Goal: Navigation & Orientation: Find specific page/section

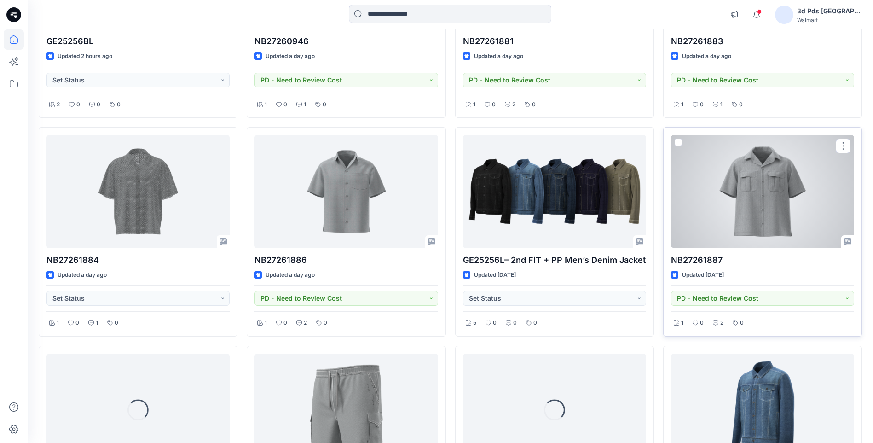
scroll to position [276, 0]
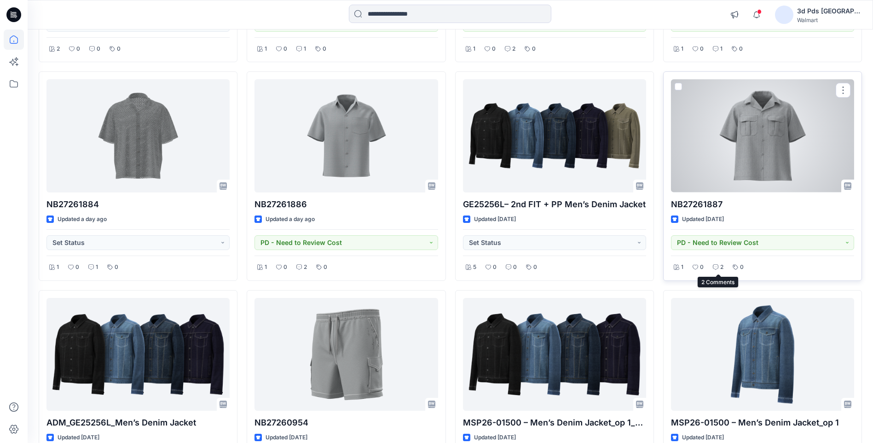
click at [720, 266] on p "2" at bounding box center [721, 267] width 3 height 10
click at [715, 266] on icon at bounding box center [716, 267] width 6 height 6
click at [793, 163] on div at bounding box center [762, 135] width 183 height 113
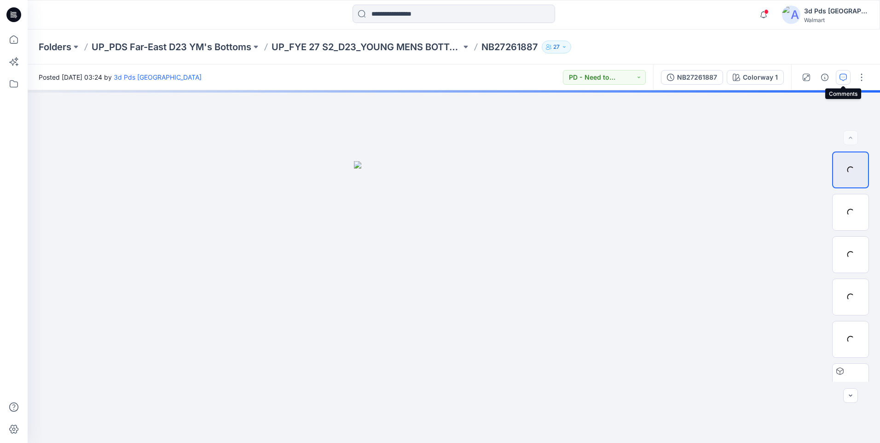
click at [840, 77] on icon "button" at bounding box center [843, 77] width 7 height 7
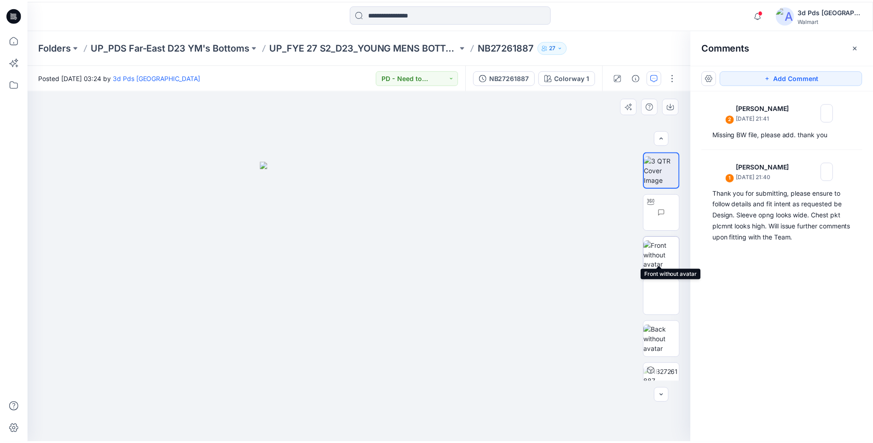
scroll to position [18, 0]
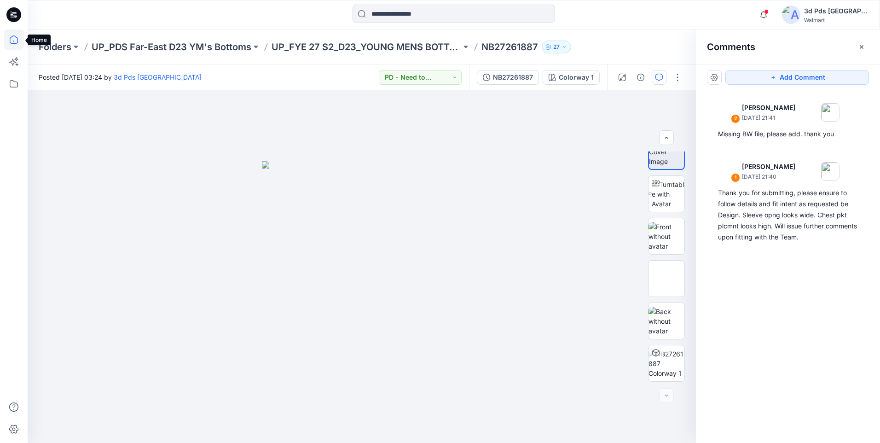
click at [18, 40] on icon at bounding box center [14, 39] width 20 height 20
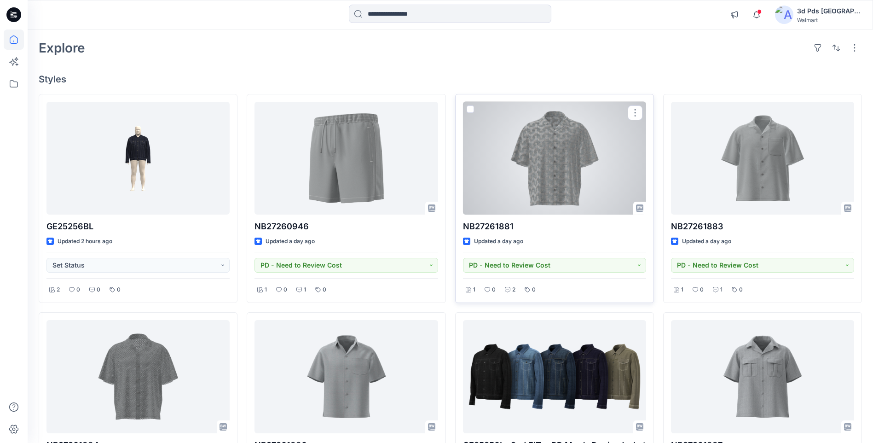
scroll to position [138, 0]
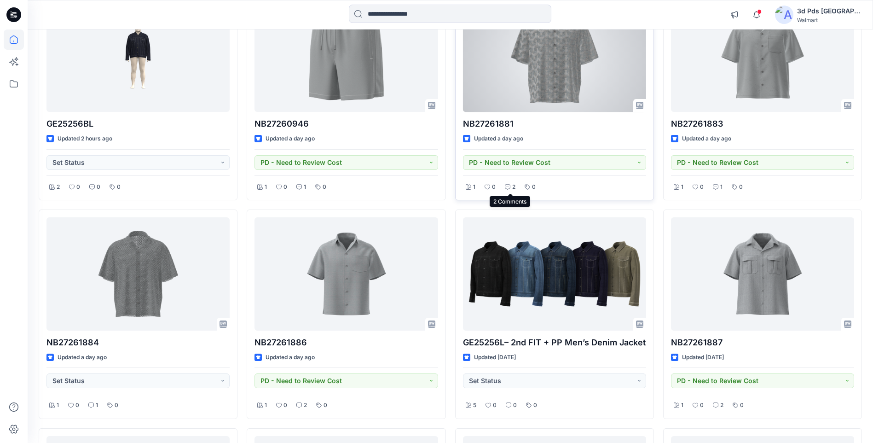
click at [508, 185] on icon at bounding box center [508, 187] width 6 height 6
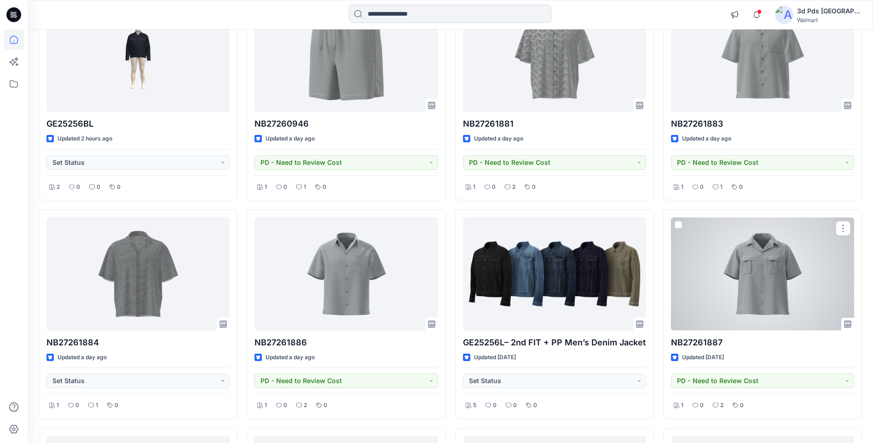
click at [769, 283] on div at bounding box center [762, 273] width 183 height 113
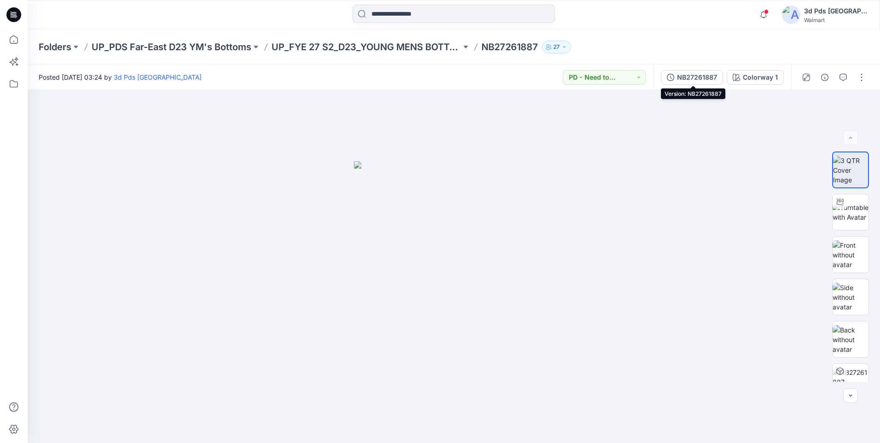
click at [697, 75] on div "NB27261887" at bounding box center [697, 77] width 40 height 10
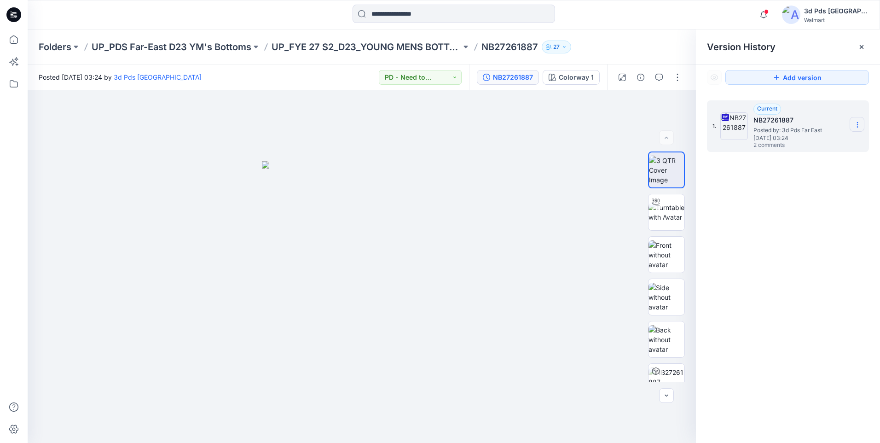
click at [859, 128] on icon at bounding box center [857, 124] width 7 height 7
click at [59, 50] on p "Folders" at bounding box center [55, 47] width 33 height 13
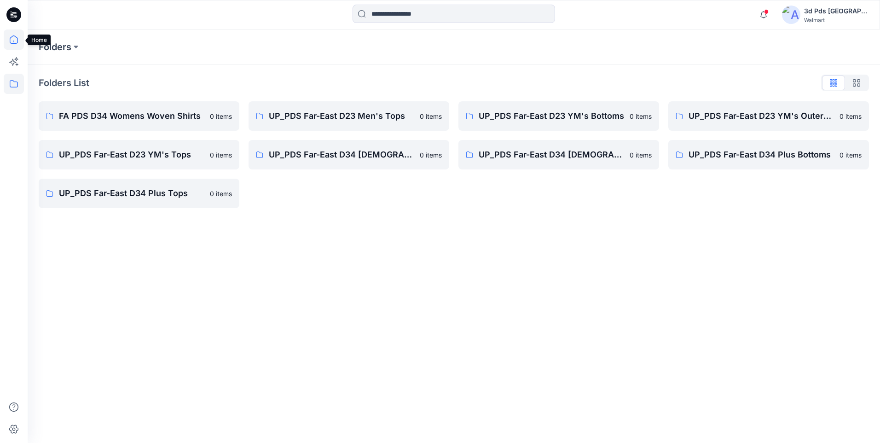
click at [10, 41] on icon at bounding box center [14, 39] width 20 height 20
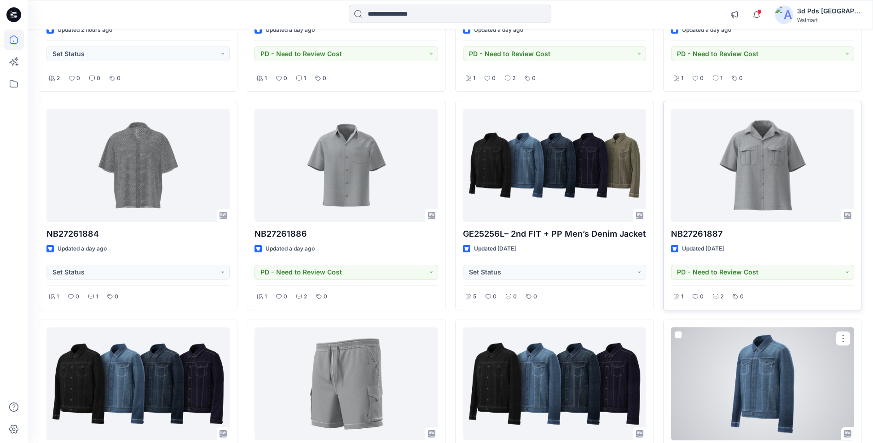
scroll to position [230, 0]
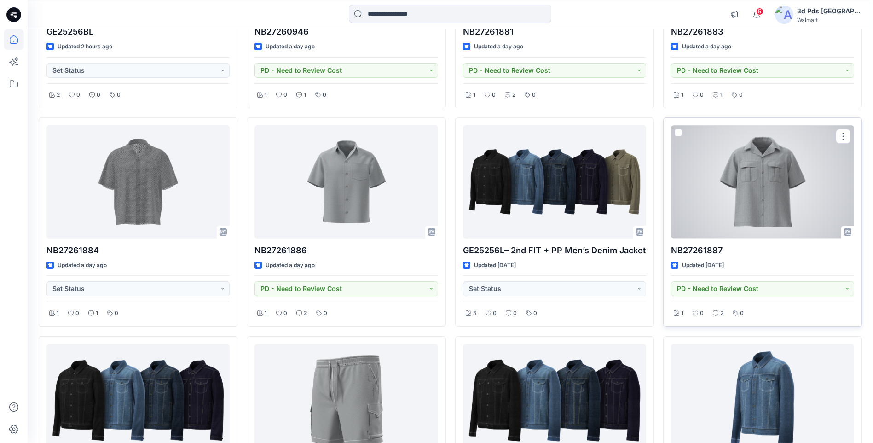
click at [764, 197] on div at bounding box center [762, 181] width 183 height 113
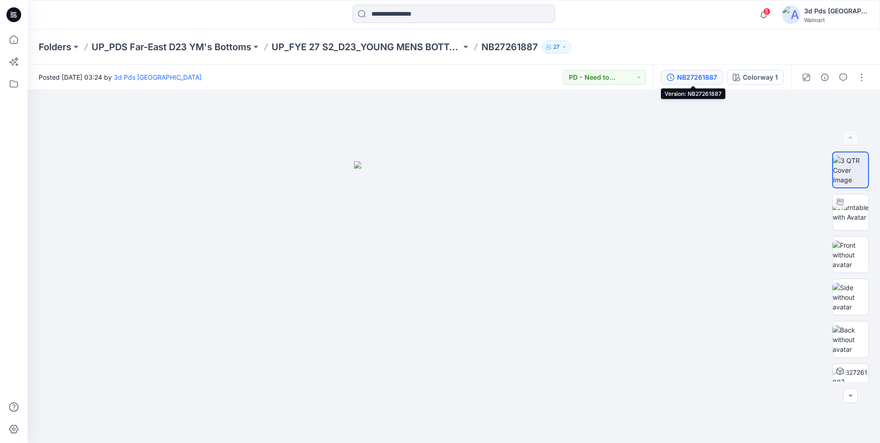
click at [706, 79] on div "NB27261887" at bounding box center [697, 77] width 40 height 10
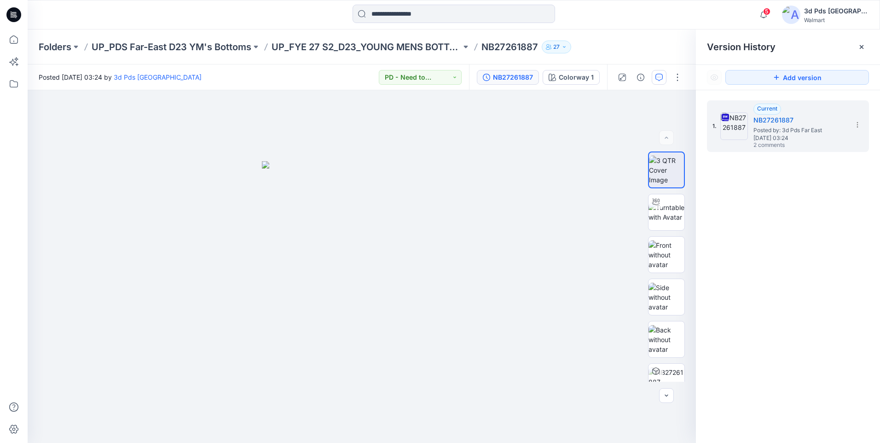
click at [661, 77] on icon "button" at bounding box center [658, 77] width 7 height 7
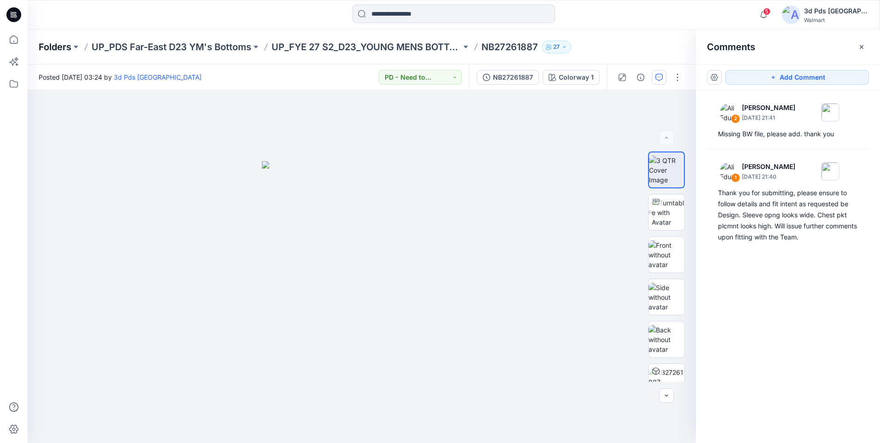
click at [43, 48] on p "Folders" at bounding box center [55, 47] width 33 height 13
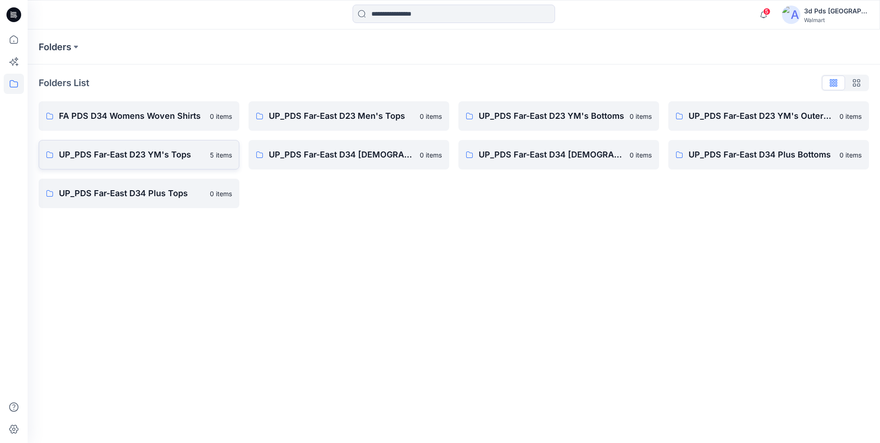
click at [159, 158] on p "UP_PDS Far-East D23 YM's Tops" at bounding box center [131, 154] width 145 height 13
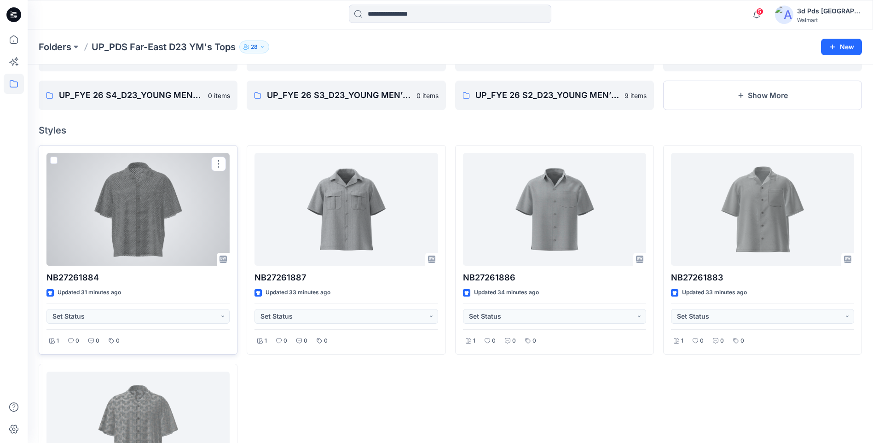
scroll to position [46, 0]
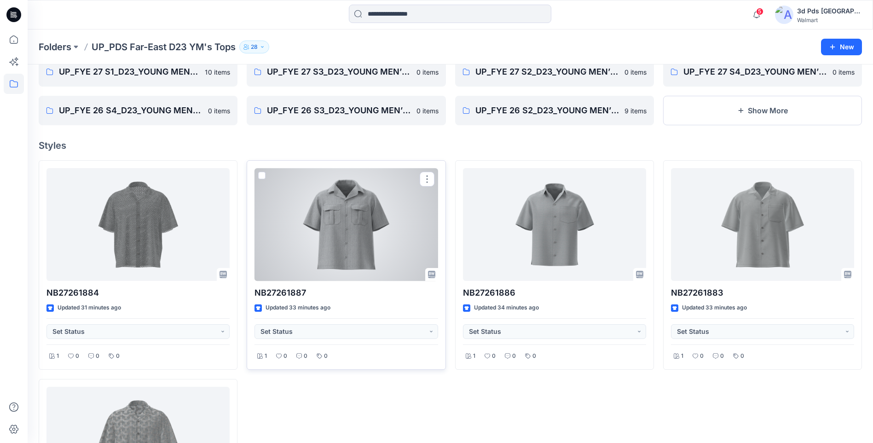
click at [390, 237] on div at bounding box center [346, 224] width 183 height 113
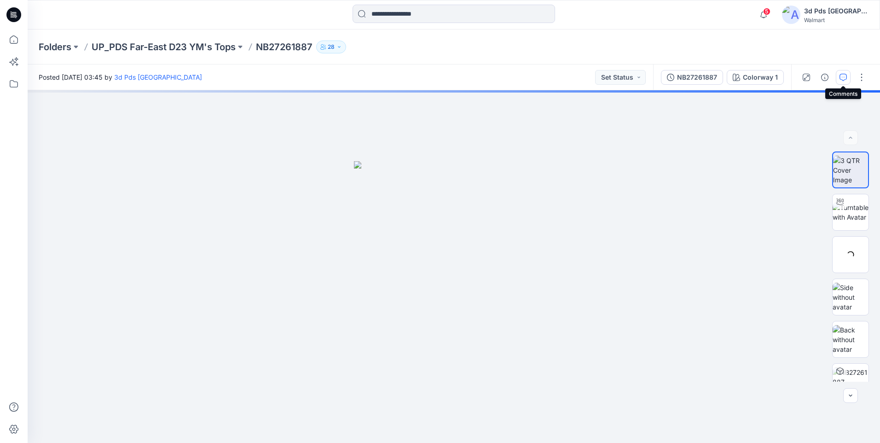
click at [843, 78] on icon "button" at bounding box center [843, 77] width 7 height 7
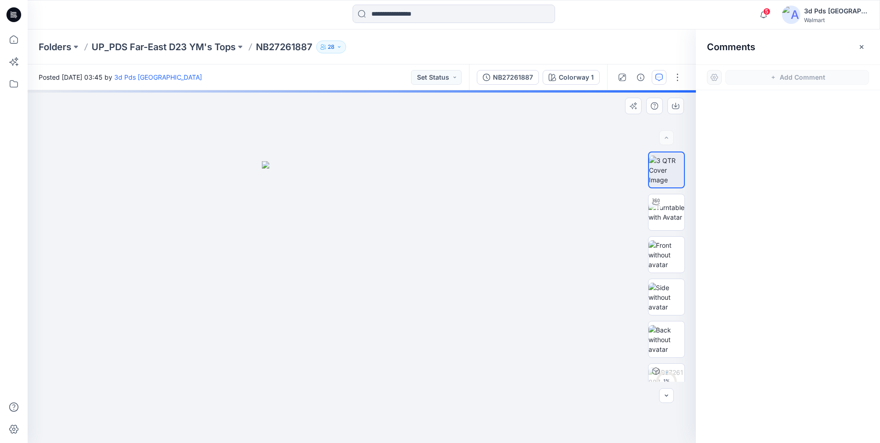
click at [571, 135] on div at bounding box center [362, 266] width 668 height 353
click at [16, 41] on icon at bounding box center [14, 39] width 20 height 20
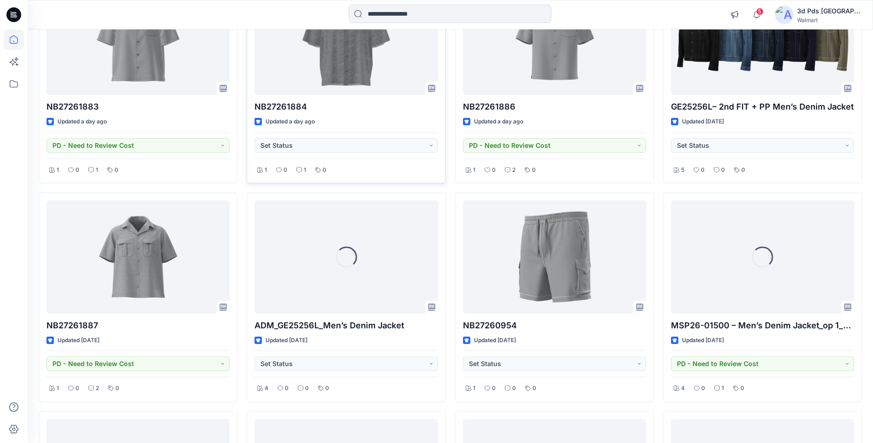
scroll to position [598, 0]
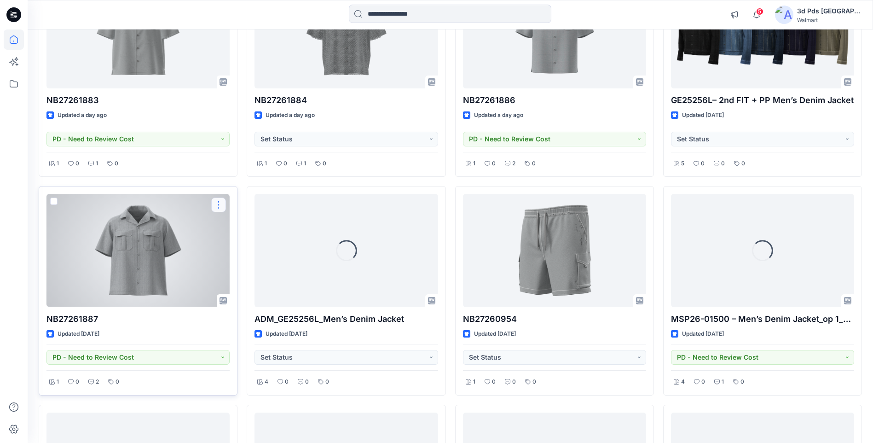
click at [223, 204] on button "button" at bounding box center [218, 204] width 15 height 15
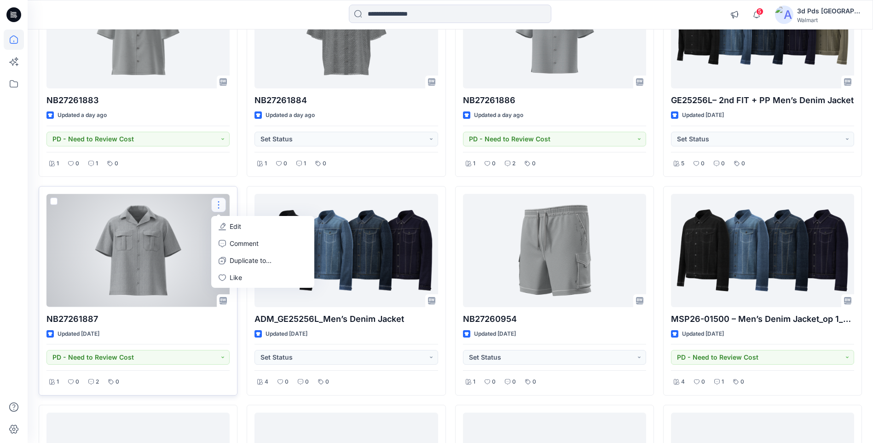
click at [164, 274] on div at bounding box center [137, 250] width 183 height 113
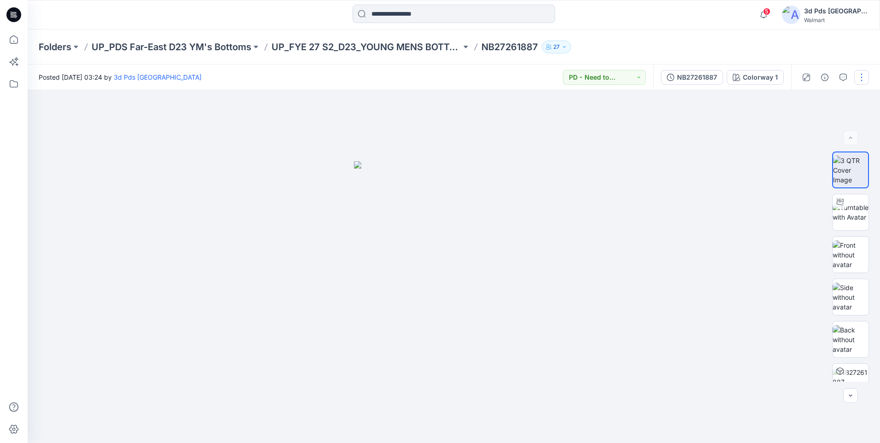
click at [863, 72] on button "button" at bounding box center [861, 77] width 15 height 15
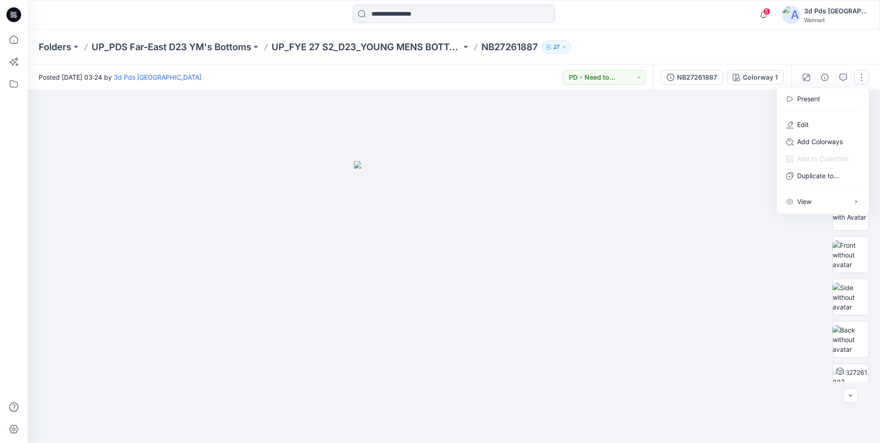
click at [726, 191] on div at bounding box center [454, 266] width 852 height 353
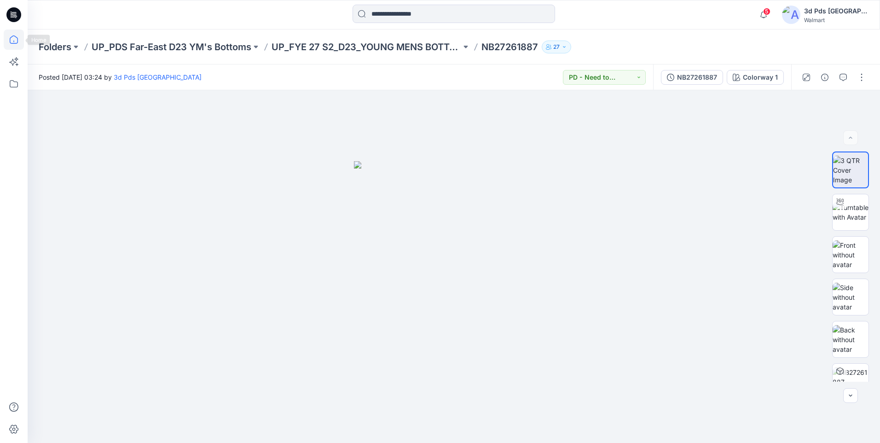
click at [10, 39] on icon at bounding box center [14, 39] width 20 height 20
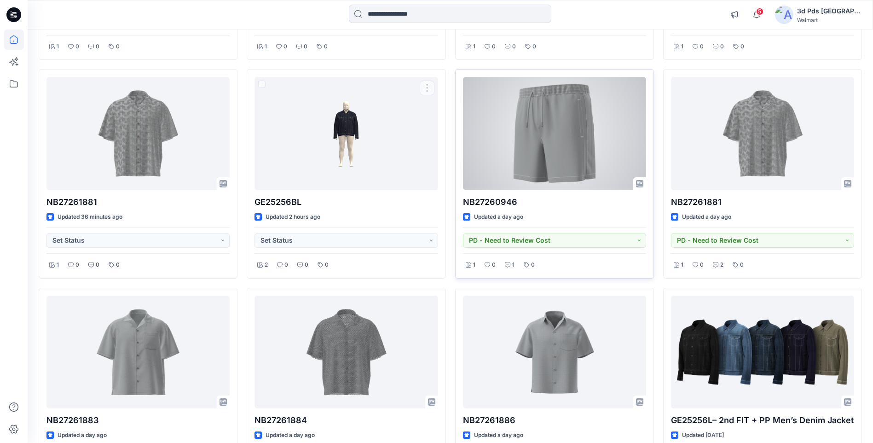
scroll to position [276, 0]
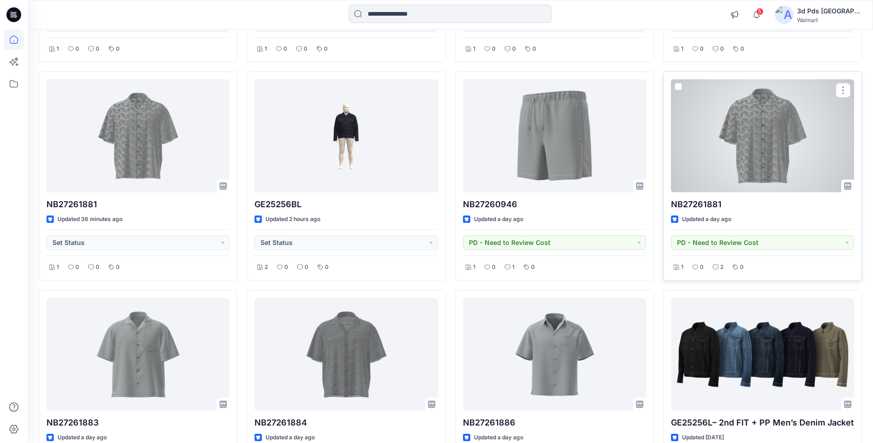
click at [745, 150] on div at bounding box center [762, 135] width 183 height 113
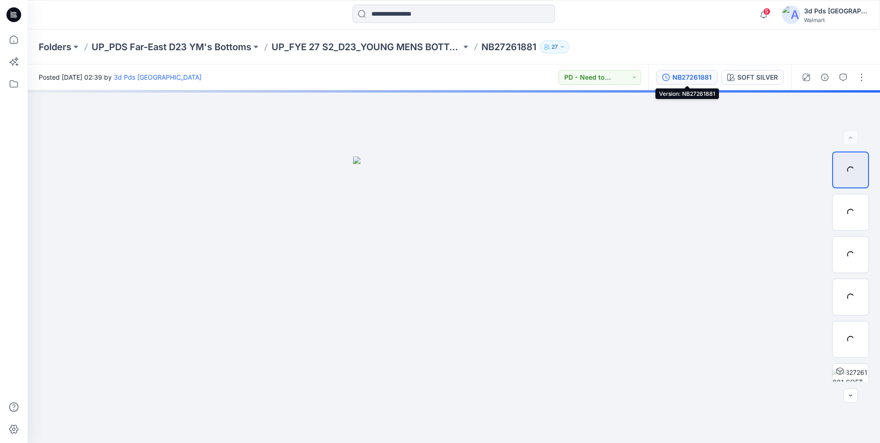
click at [707, 75] on div "NB27261881" at bounding box center [691, 77] width 39 height 10
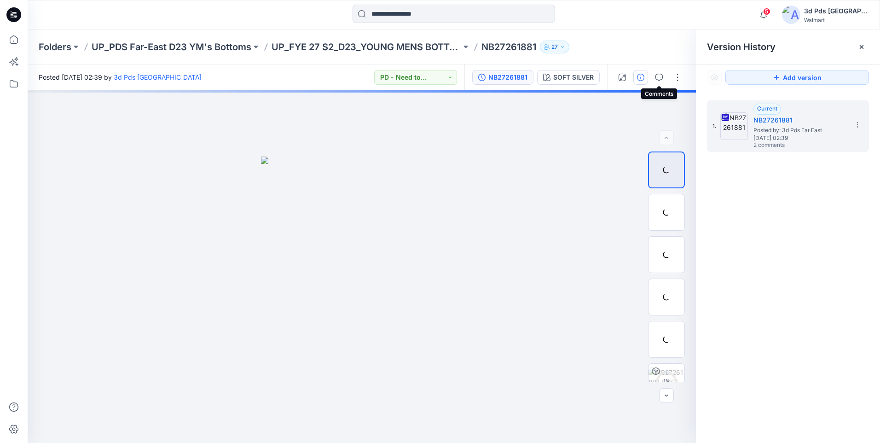
click at [642, 77] on icon "button" at bounding box center [640, 77] width 7 height 7
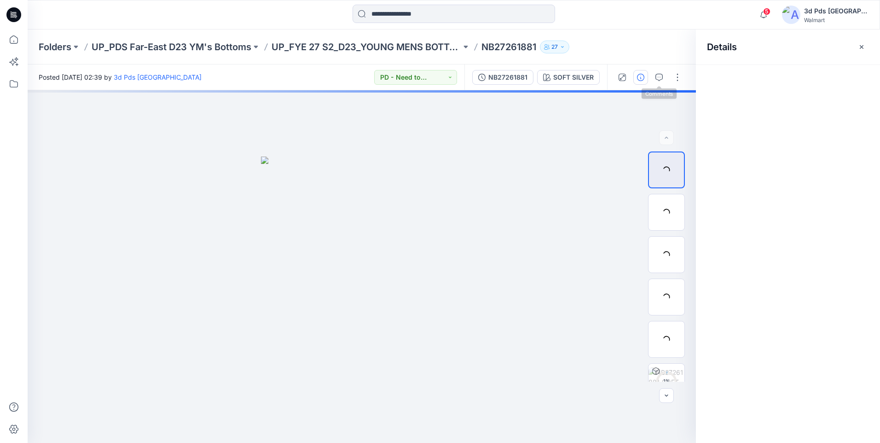
click at [669, 77] on div at bounding box center [649, 77] width 85 height 26
click at [662, 78] on icon "button" at bounding box center [658, 77] width 7 height 7
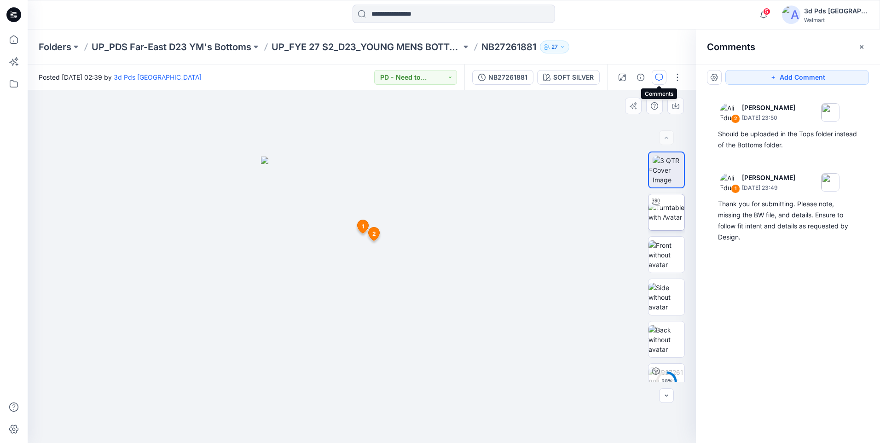
click at [681, 216] on img at bounding box center [667, 212] width 36 height 19
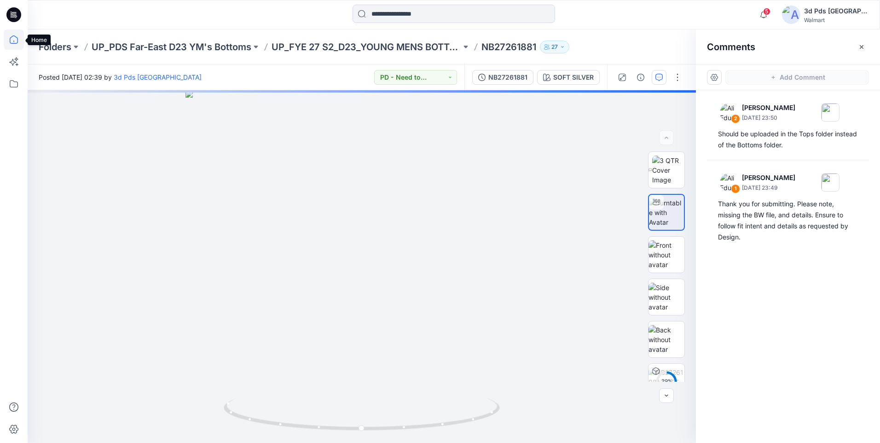
click at [12, 40] on icon at bounding box center [14, 39] width 20 height 20
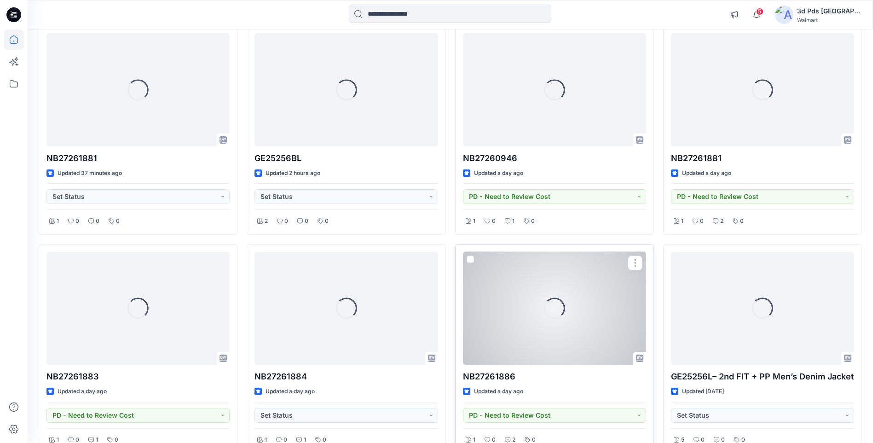
scroll to position [92, 0]
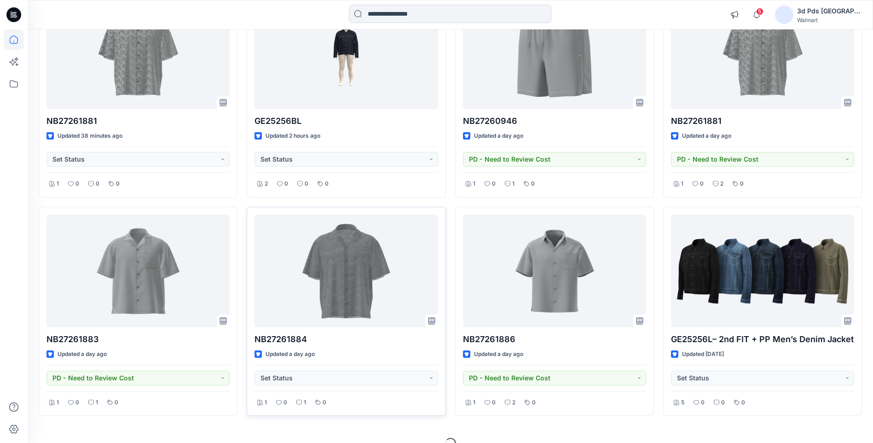
scroll to position [377, 0]
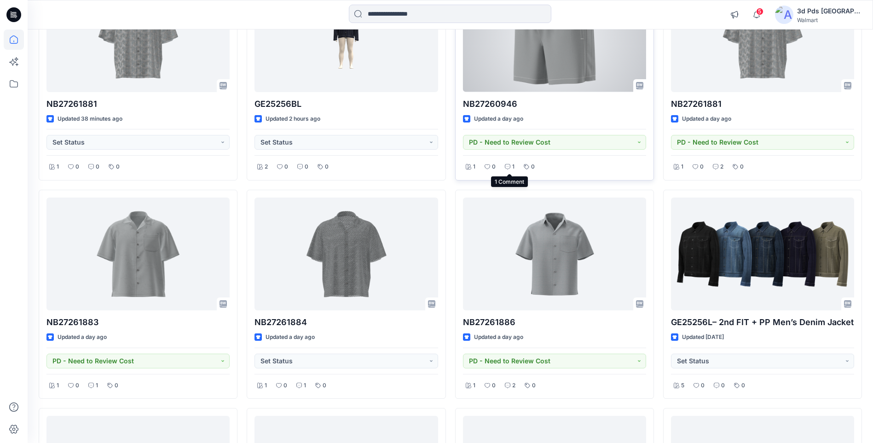
click at [510, 166] on div "1" at bounding box center [509, 167] width 15 height 12
click at [508, 168] on icon at bounding box center [508, 167] width 6 height 6
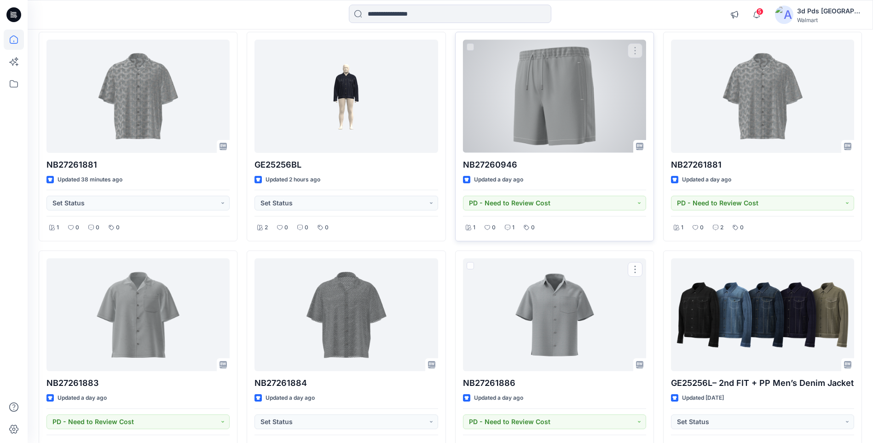
scroll to position [238, 0]
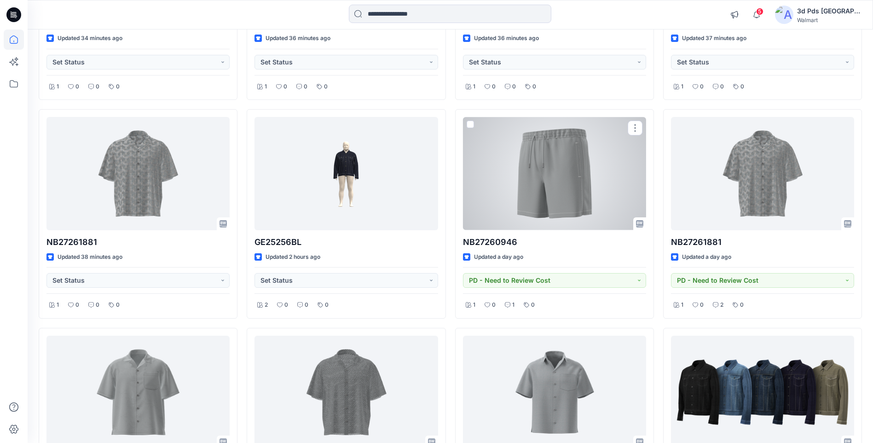
click at [532, 170] on div at bounding box center [554, 173] width 183 height 113
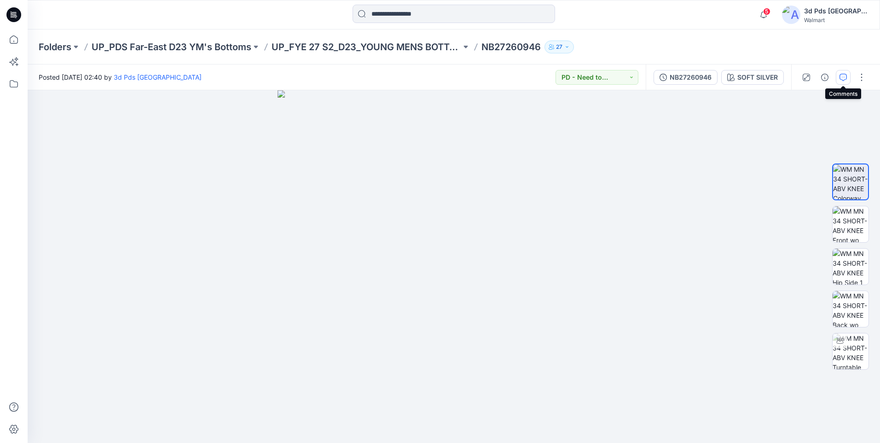
click at [844, 78] on icon "button" at bounding box center [843, 77] width 7 height 7
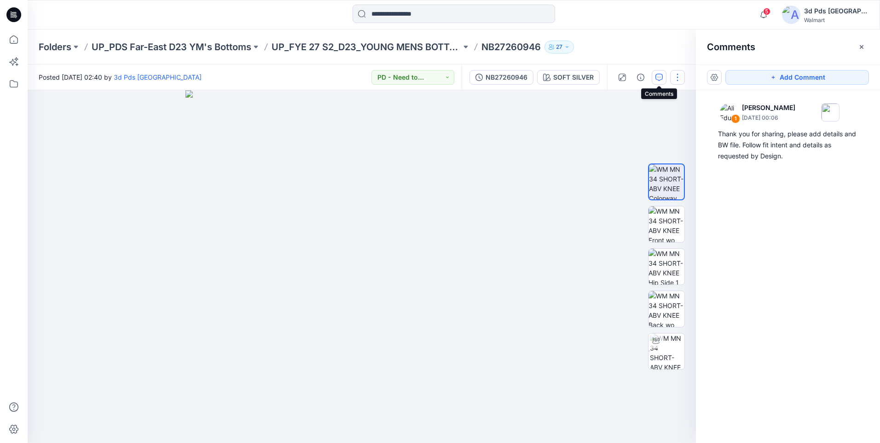
click at [674, 78] on button "button" at bounding box center [677, 77] width 15 height 15
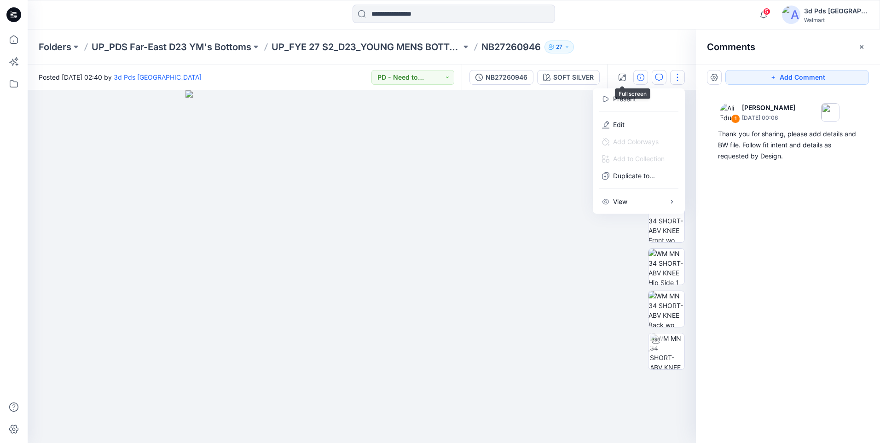
click at [633, 78] on button "button" at bounding box center [640, 77] width 15 height 15
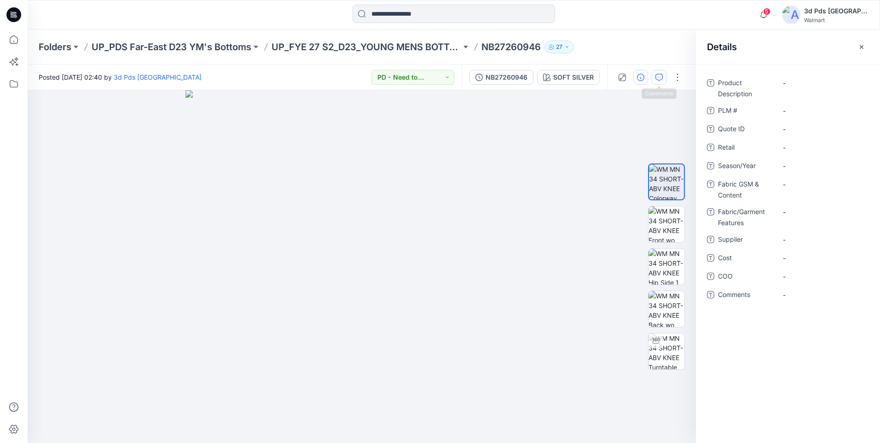
click at [660, 75] on icon "button" at bounding box center [658, 77] width 7 height 7
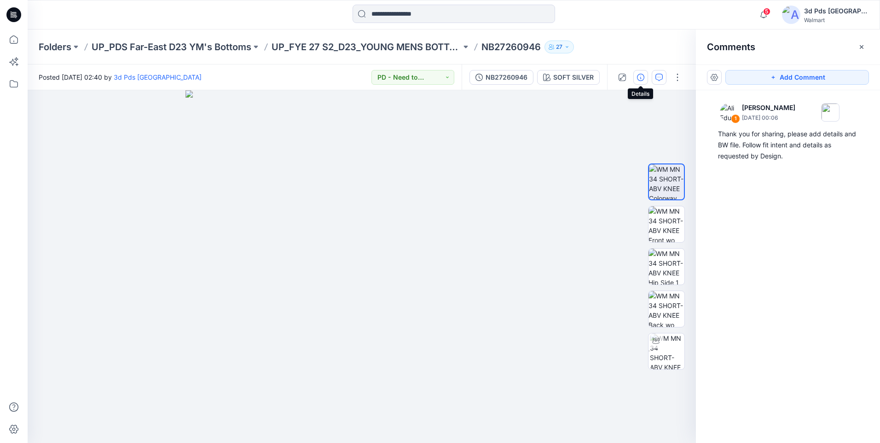
click at [643, 79] on icon "button" at bounding box center [640, 77] width 7 height 7
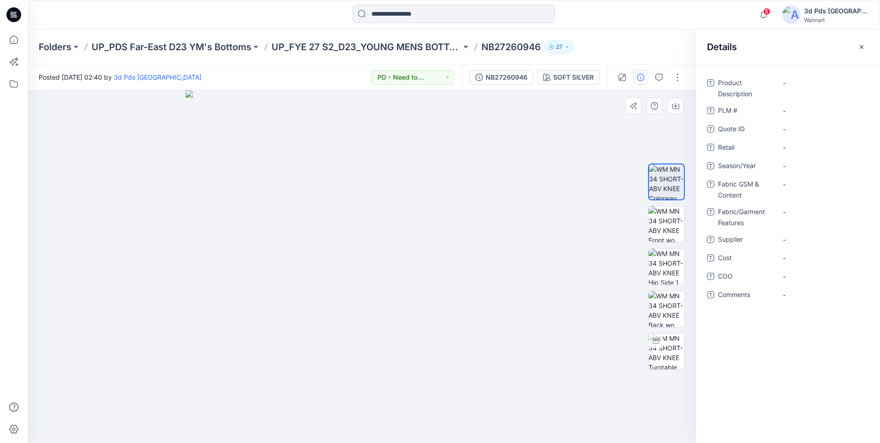
click at [554, 173] on div at bounding box center [362, 266] width 668 height 353
